Goal: Complete application form

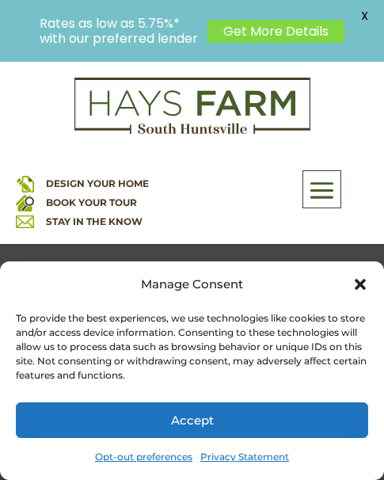
click at [120, 173] on div "DESIGN YOUR HOME BOOK YOUR TOUR STAY IN THE KNOW" at bounding box center [86, 183] width 173 height 97
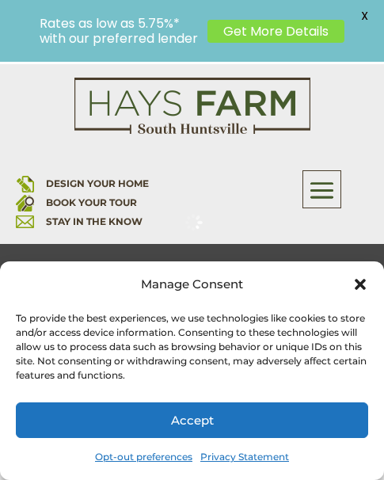
scroll to position [181, 0]
click at [354, 277] on icon "Close dialog" at bounding box center [361, 285] width 16 height 16
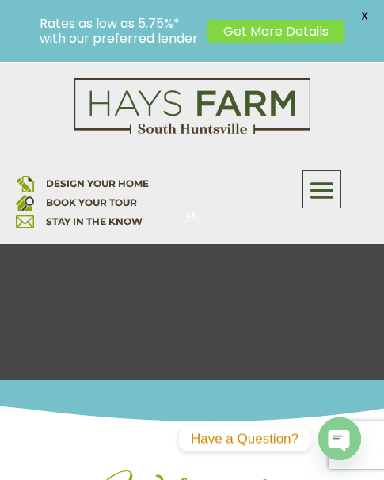
click at [315, 200] on span at bounding box center [322, 191] width 37 height 36
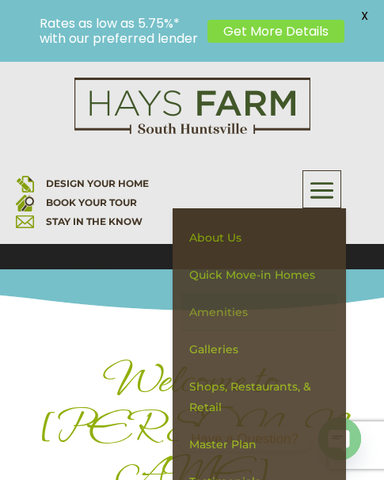
scroll to position [327, 0]
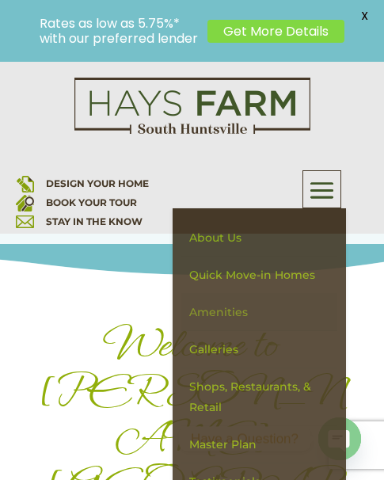
click at [235, 313] on link "Amenities" at bounding box center [258, 312] width 155 height 37
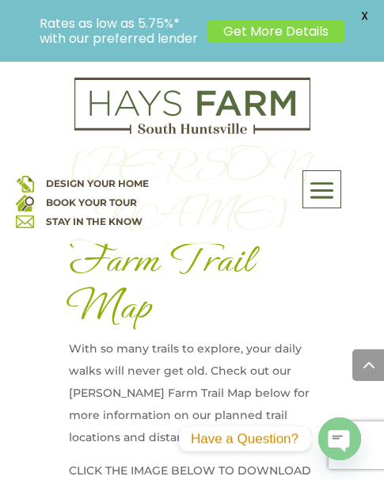
scroll to position [1986, 0]
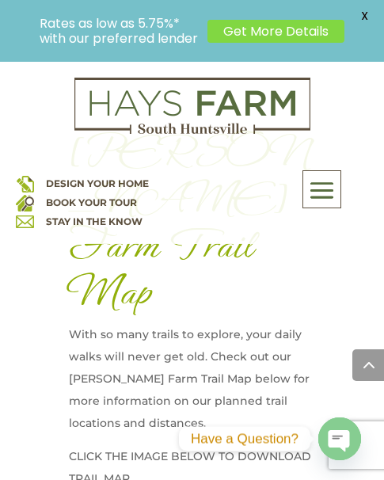
click at [258, 28] on link "Get More Details" at bounding box center [276, 31] width 137 height 23
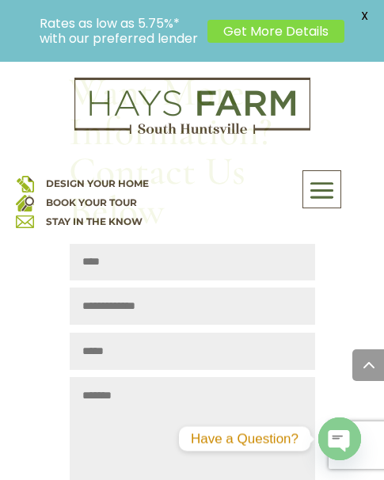
scroll to position [1723, 0]
click at [107, 380] on textarea "Message" at bounding box center [193, 435] width 246 height 119
click at [107, 380] on textarea "*" at bounding box center [193, 435] width 246 height 119
type textarea "********"
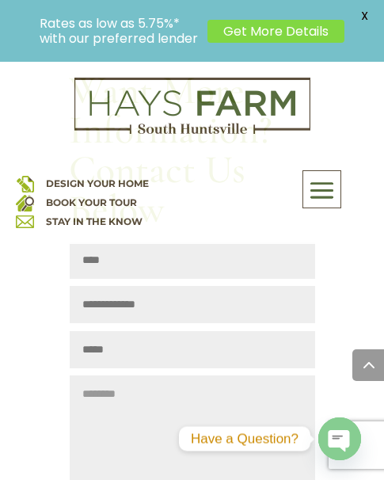
click at [121, 331] on input "Phone" at bounding box center [193, 349] width 246 height 37
type input "**********"
click at [130, 286] on input "Email Address" at bounding box center [193, 304] width 246 height 37
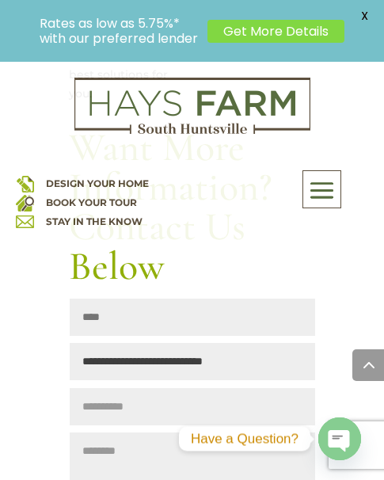
scroll to position [1660, 0]
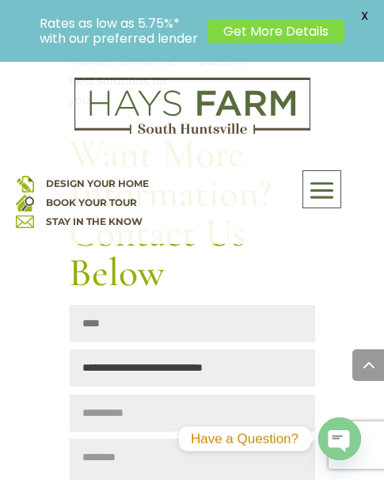
type input "**********"
click at [143, 305] on input "Name" at bounding box center [193, 323] width 246 height 37
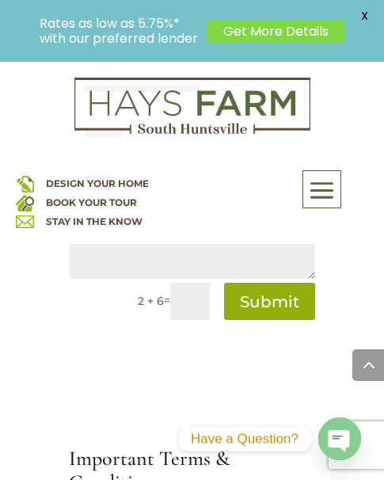
scroll to position [1944, 0]
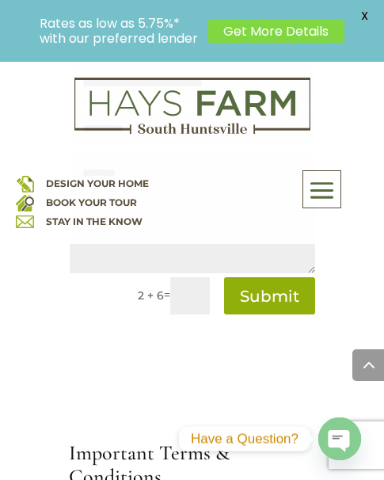
type input "*******"
click at [181, 277] on input "text" at bounding box center [190, 295] width 40 height 37
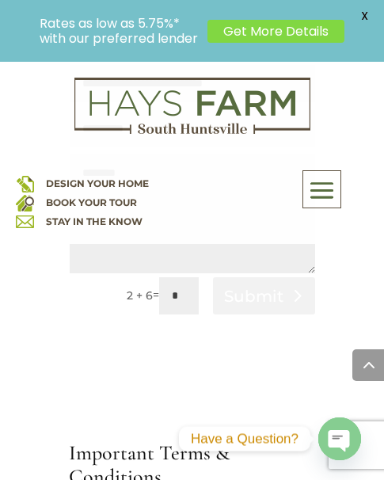
type input "*"
click at [227, 277] on button "Submit" at bounding box center [264, 295] width 102 height 37
